Goal: Find specific page/section: Find specific page/section

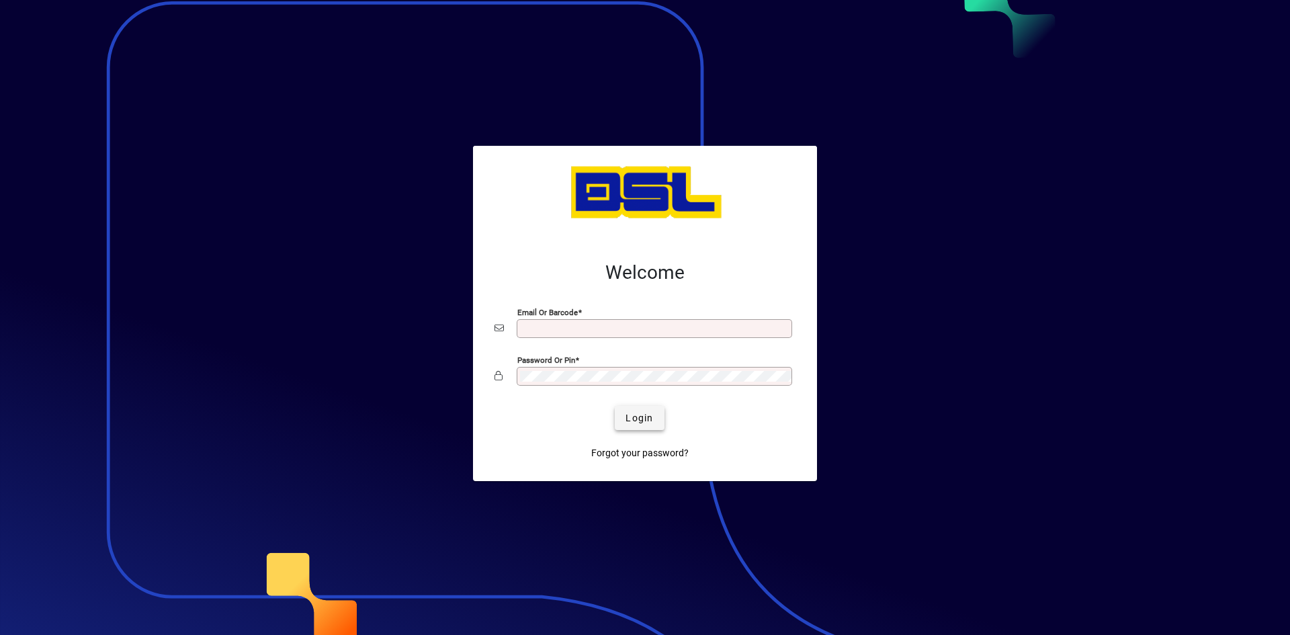
type input "**********"
click at [619, 412] on span "submit" at bounding box center [639, 418] width 49 height 32
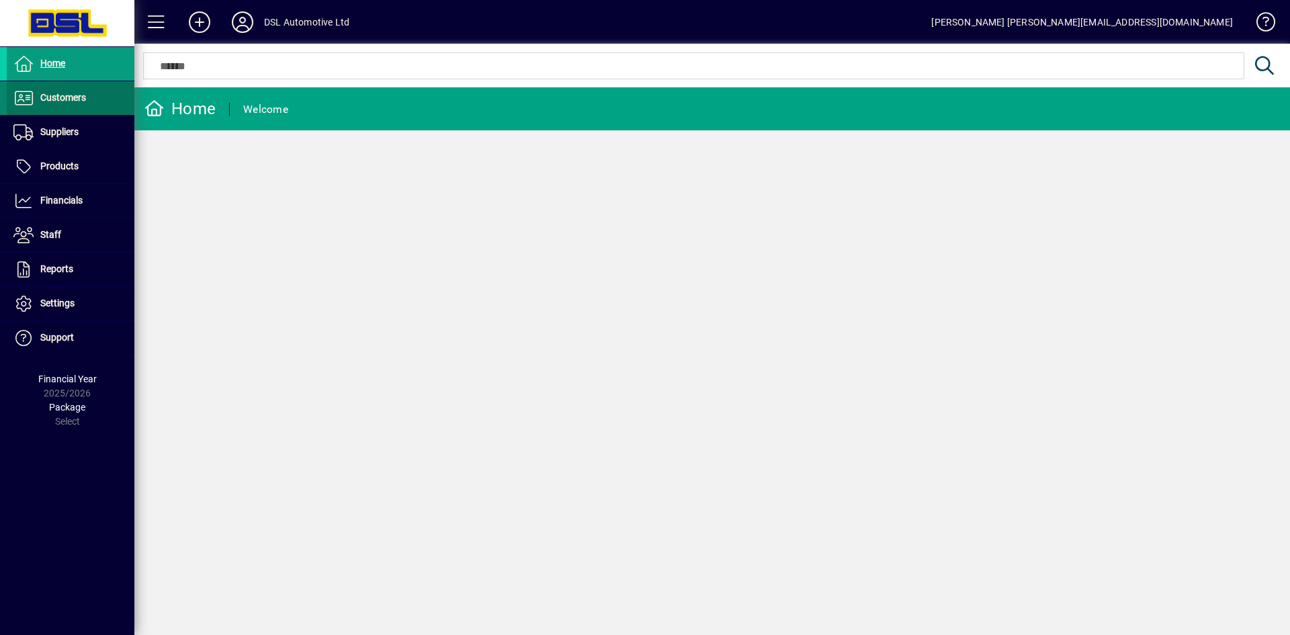
click at [58, 93] on span "Customers" at bounding box center [63, 97] width 46 height 11
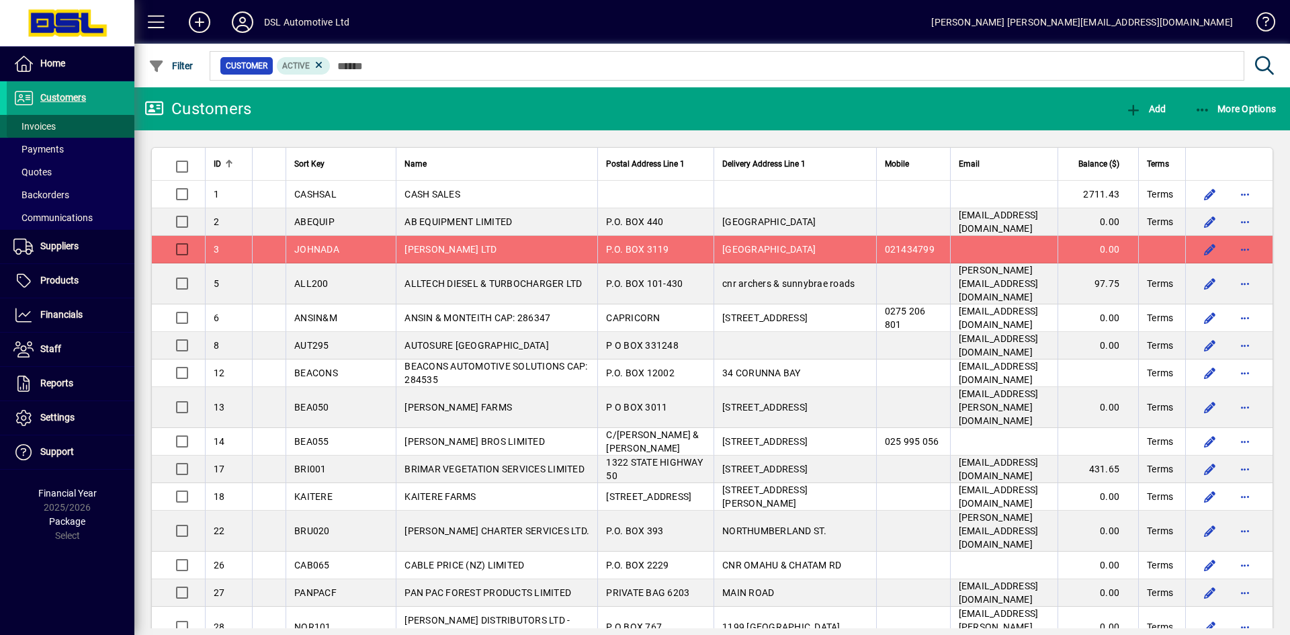
click at [37, 124] on span "Invoices" at bounding box center [34, 126] width 42 height 11
